Goal: Answer question/provide support

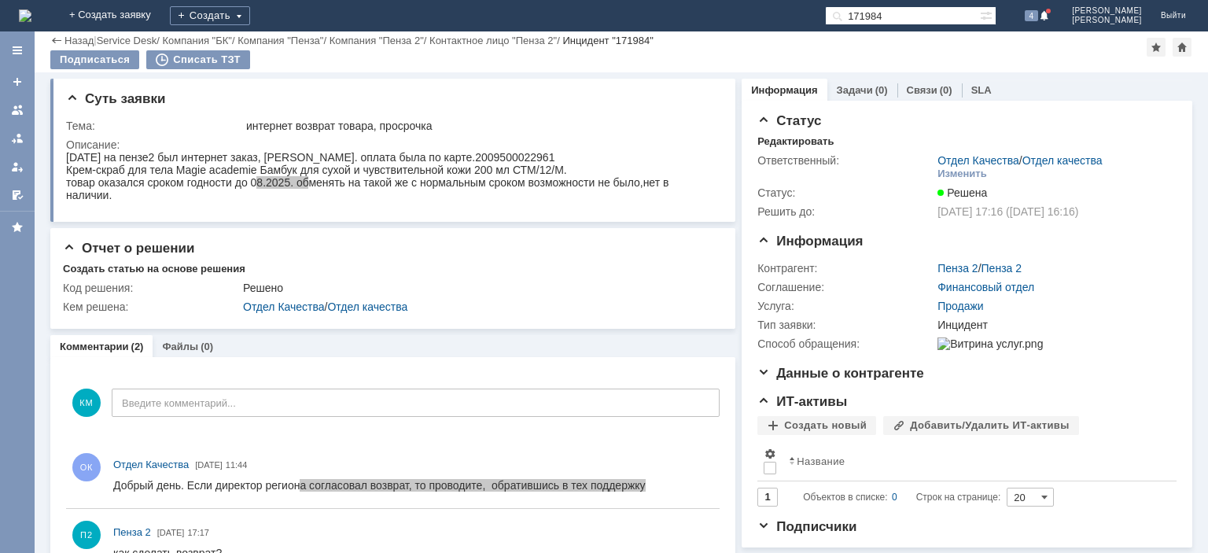
scroll to position [41, 0]
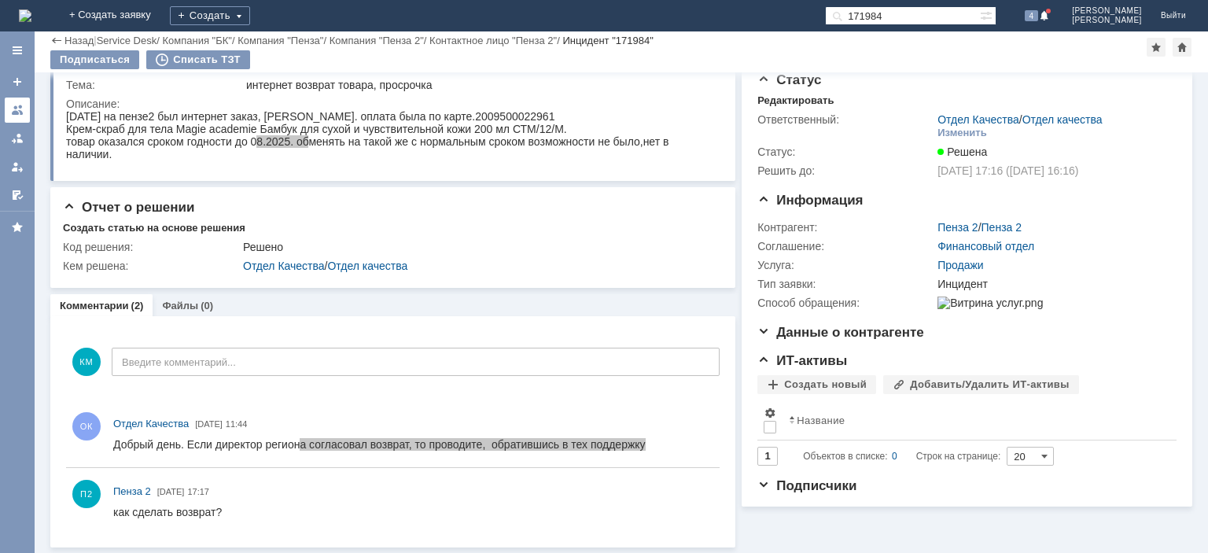
click at [17, 106] on div at bounding box center [17, 110] width 13 height 13
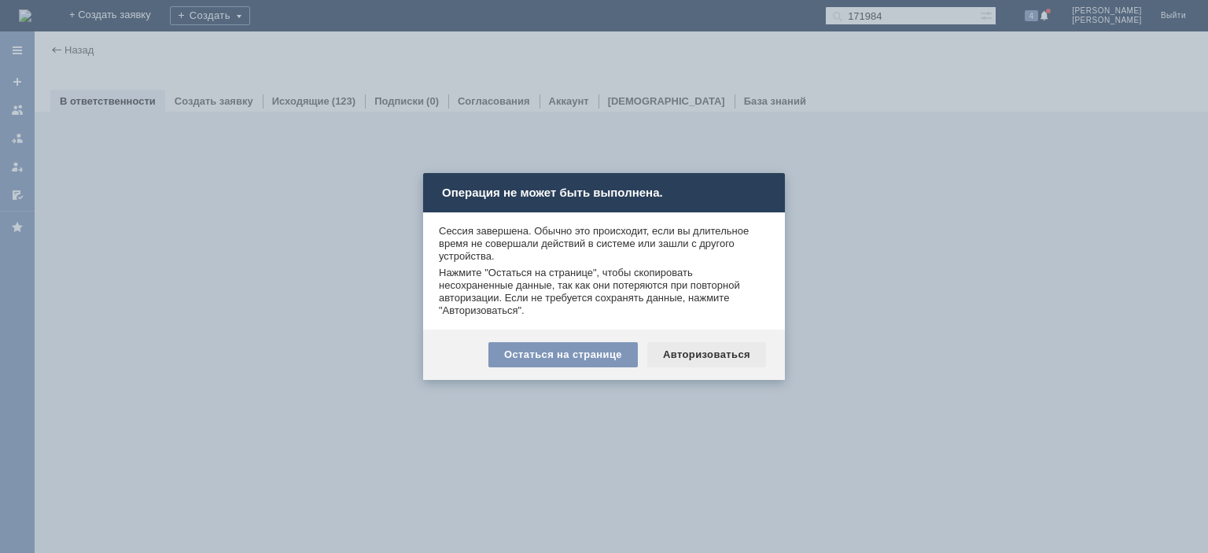
click at [693, 357] on div "Авторизоваться" at bounding box center [706, 354] width 119 height 25
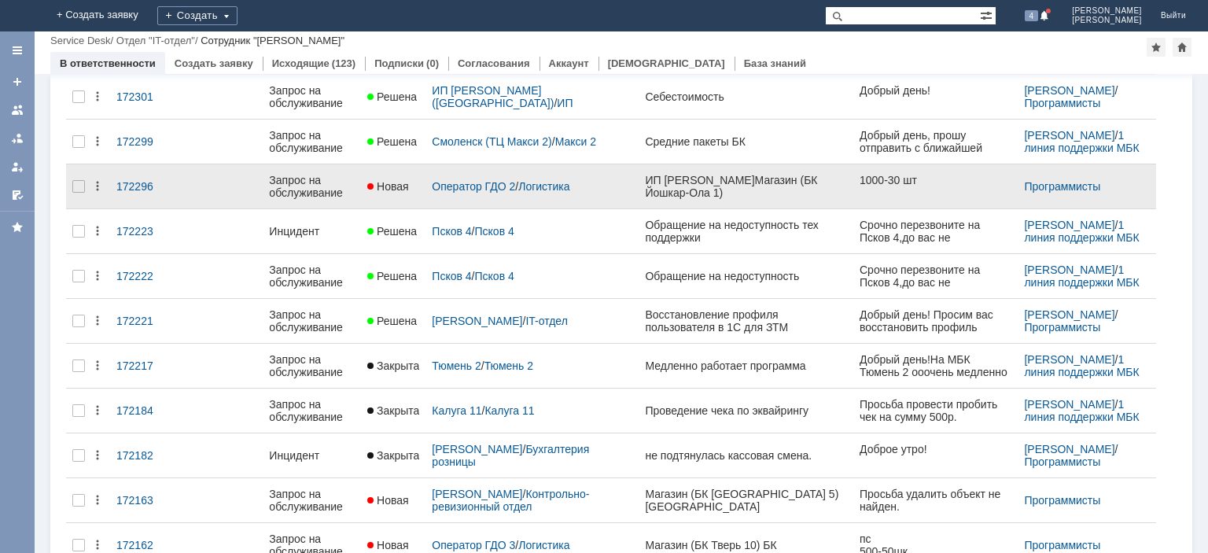
scroll to position [475, 0]
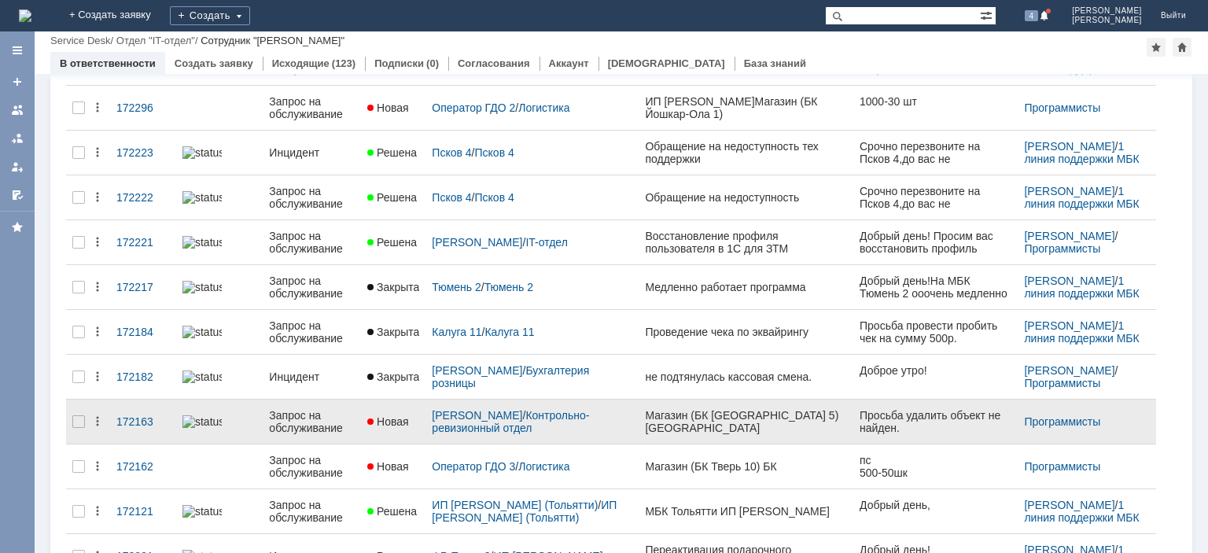
click at [308, 411] on div "Запрос на обслуживание" at bounding box center [312, 421] width 86 height 25
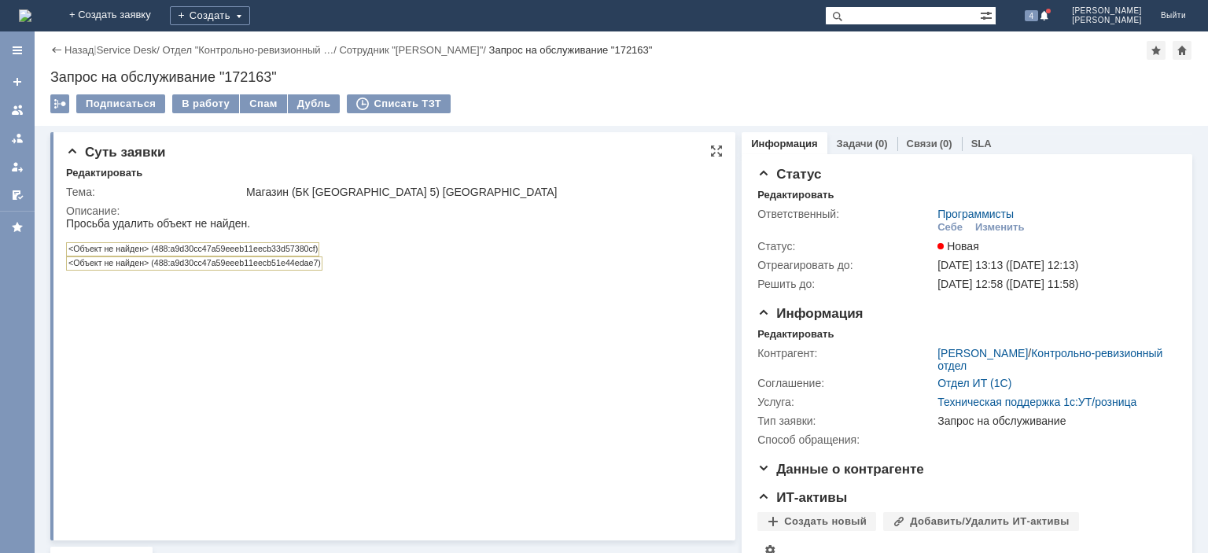
click at [173, 250] on td "<Объект не найден> (488:a9d30cc47a59eeeb11eecb33d57380cf)" at bounding box center [193, 249] width 252 height 13
drag, startPoint x: 71, startPoint y: 248, endPoint x: 324, endPoint y: 249, distance: 253.2
click at [324, 249] on div "<Объект не найден> (488:a9d30cc47a59eeeb11eecb33d57380cf)" at bounding box center [342, 249] width 552 height 14
copy td "<Объект не найден> (488:a9d30cc47a59eeeb11eecb33d57380cf)"
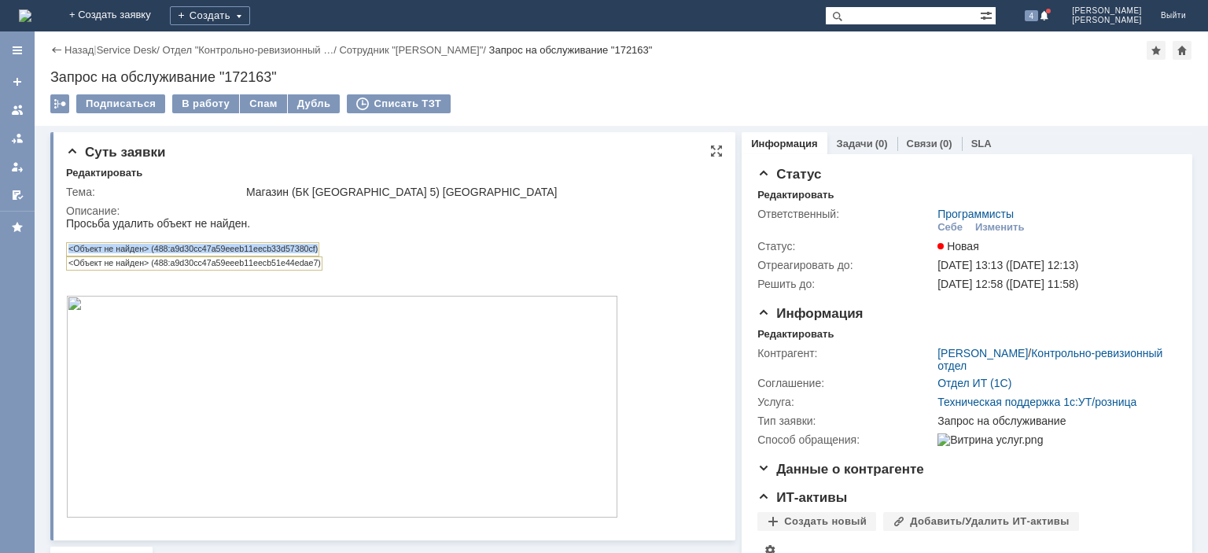
click at [429, 462] on img at bounding box center [342, 407] width 552 height 222
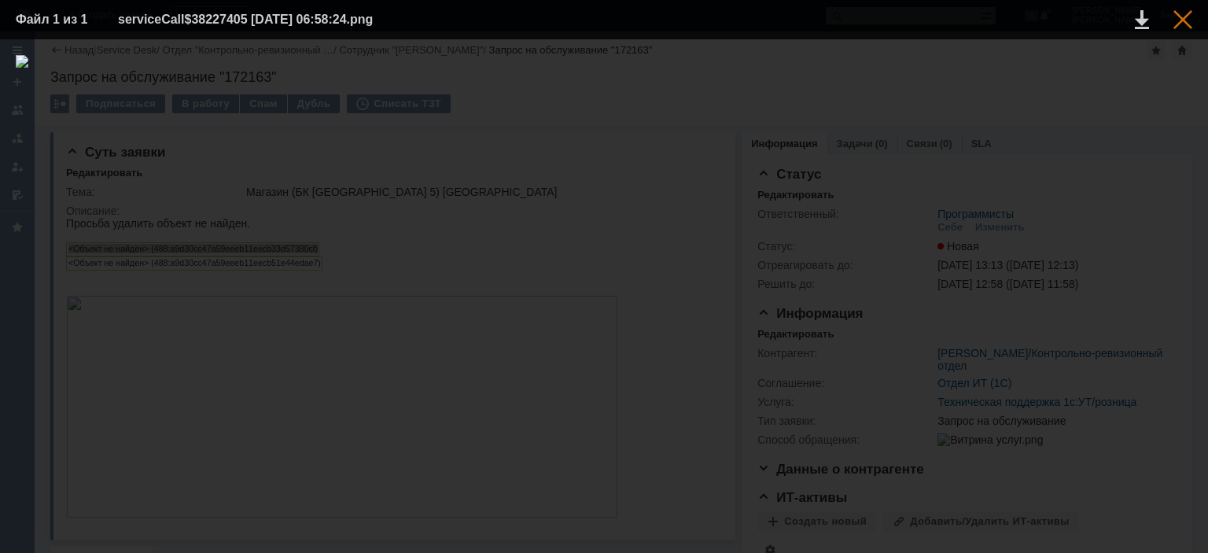
click at [1187, 20] on div at bounding box center [1182, 19] width 19 height 19
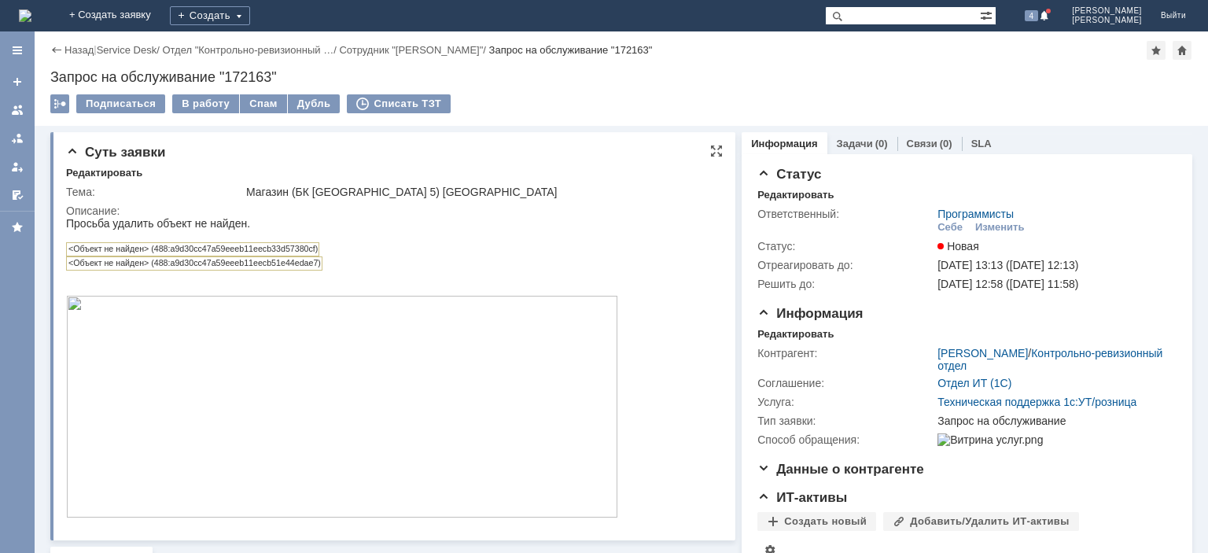
click at [263, 263] on td "<Объект не найден> (488:a9d30cc47a59eeeb11eecb51e44edae7)" at bounding box center [195, 263] width 256 height 13
drag, startPoint x: 68, startPoint y: 265, endPoint x: 337, endPoint y: 271, distance: 268.2
click at [337, 271] on div "<Объект не найден> (488:a9d30cc47a59eeeb11eecb51e44edae7)" at bounding box center [342, 263] width 552 height 14
copy td "<Объект не найден> (488:a9d30cc47a59eeeb11eecb51e44edae7)"
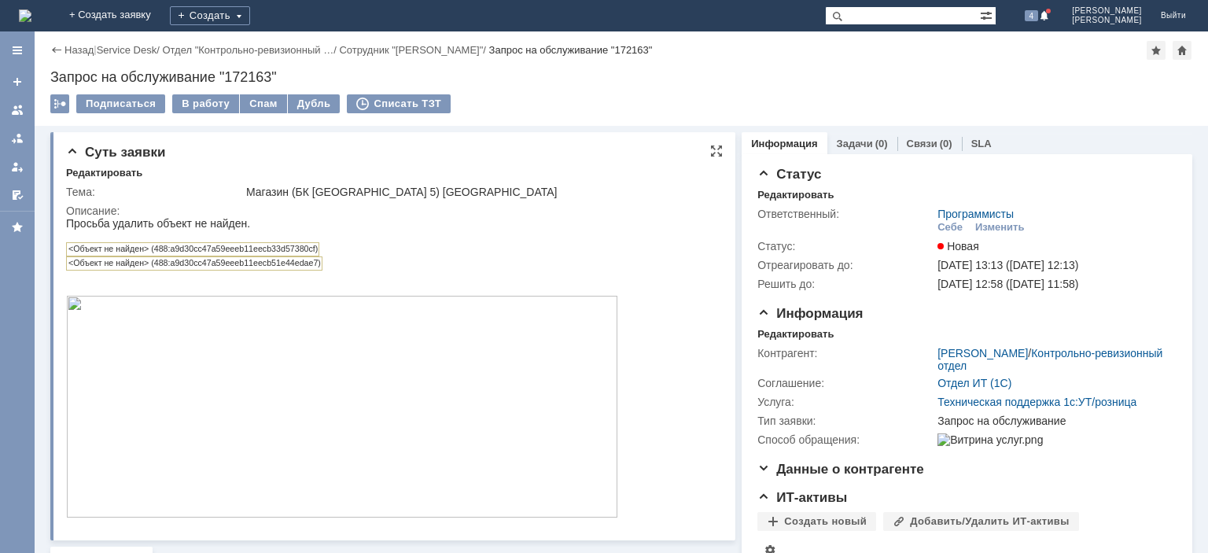
click at [249, 250] on td "<Объект не найден> (488:a9d30cc47a59eeeb11eecb33d57380cf)" at bounding box center [193, 249] width 252 height 13
drag, startPoint x: 71, startPoint y: 253, endPoint x: 320, endPoint y: 252, distance: 249.3
click at [320, 252] on div "<Объект не найден> (488:a9d30cc47a59eeeb11eecb33d57380cf)" at bounding box center [342, 249] width 552 height 14
copy td "<Объект не найден> (488:a9d30cc47a59eeeb11eecb33d57380cf)"
